Goal: Task Accomplishment & Management: Use online tool/utility

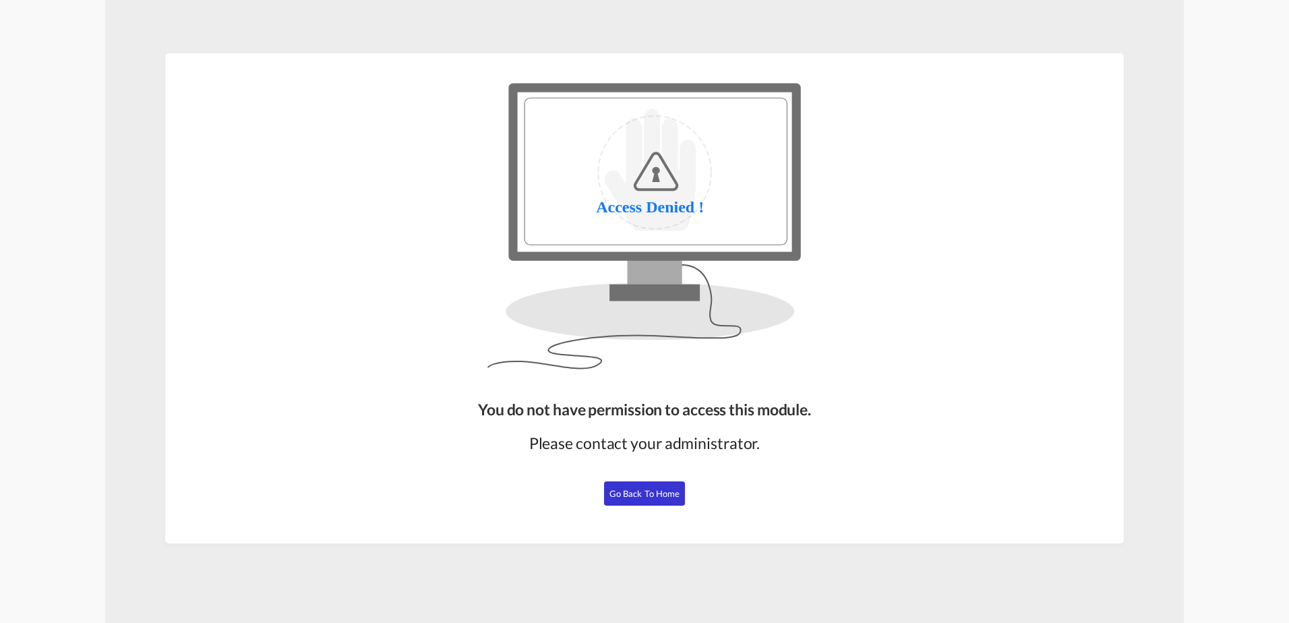
click at [621, 486] on button "Go Back to Home" at bounding box center [644, 493] width 81 height 24
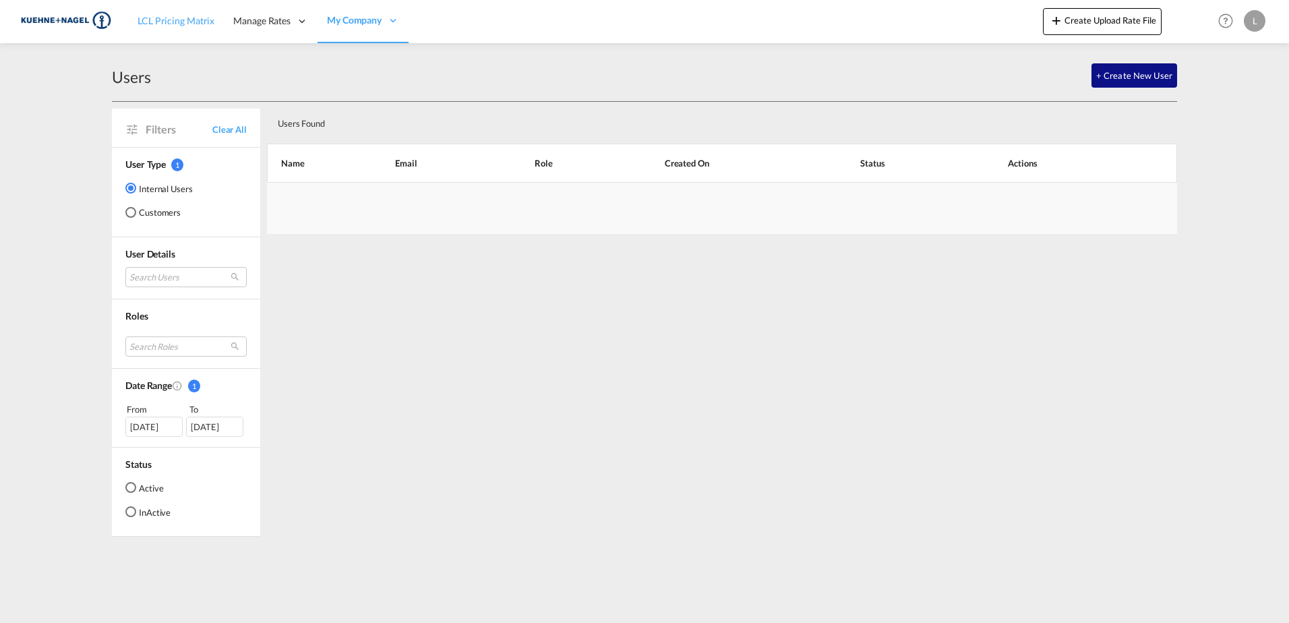
click at [185, 36] on link "LCL Pricing Matrix" at bounding box center [176, 21] width 96 height 44
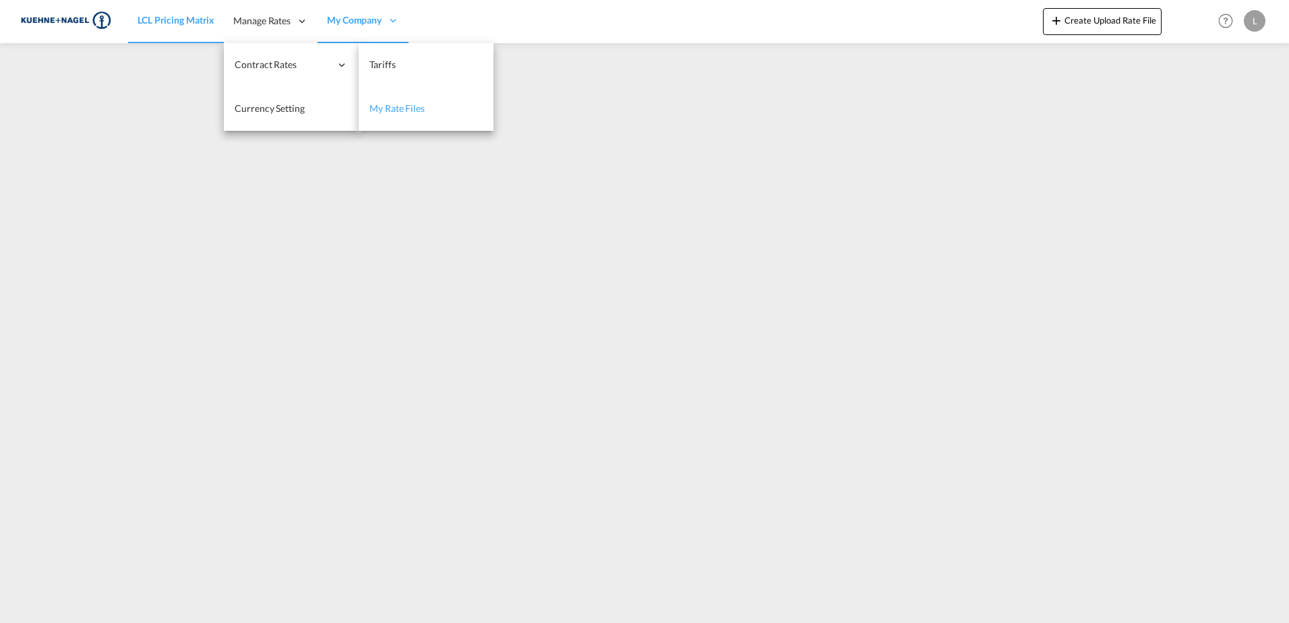
click at [396, 107] on span "My Rate Files" at bounding box center [396, 107] width 55 height 11
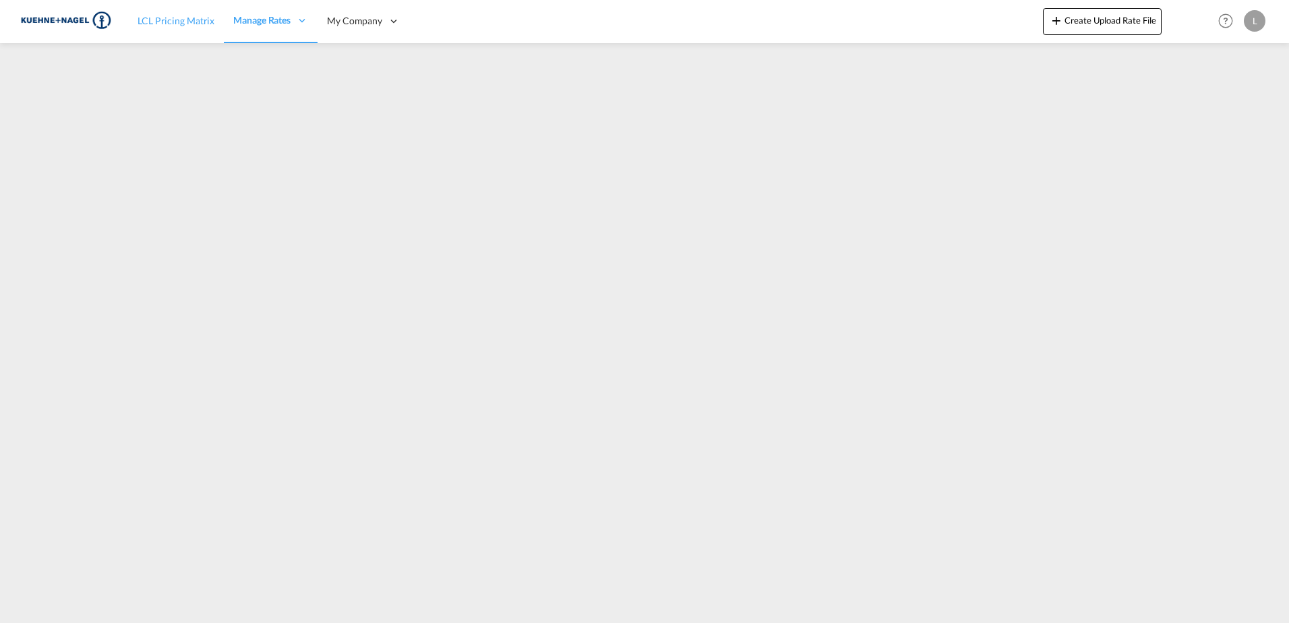
click at [182, 19] on span "LCL Pricing Matrix" at bounding box center [175, 20] width 77 height 11
